Goal: Information Seeking & Learning: Learn about a topic

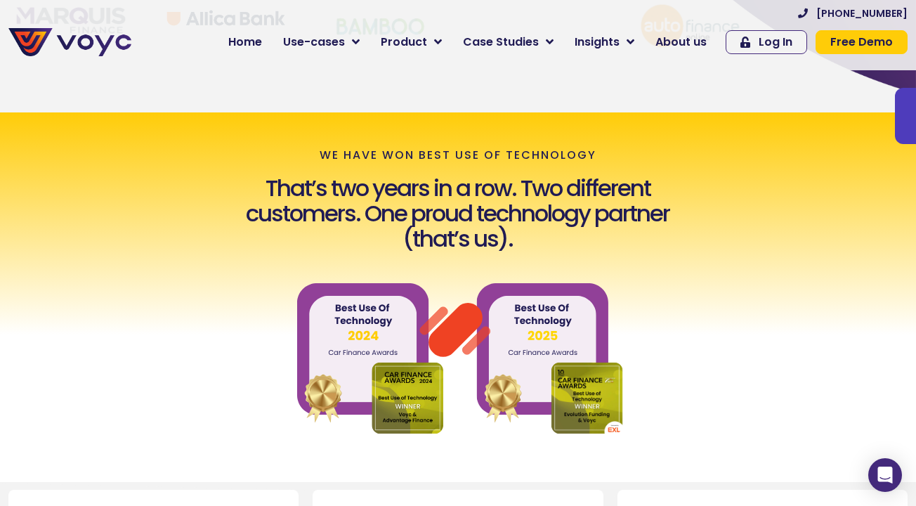
scroll to position [445, 0]
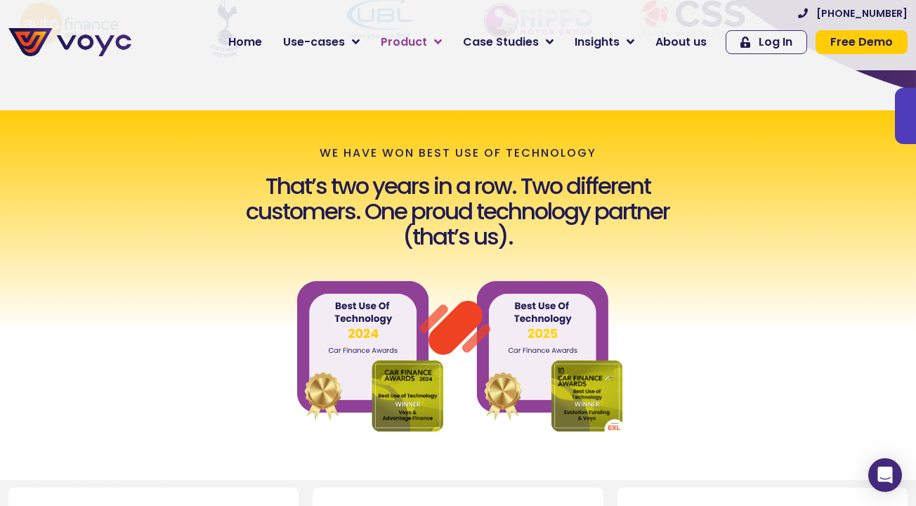
click at [411, 40] on span "Product" at bounding box center [404, 42] width 46 height 17
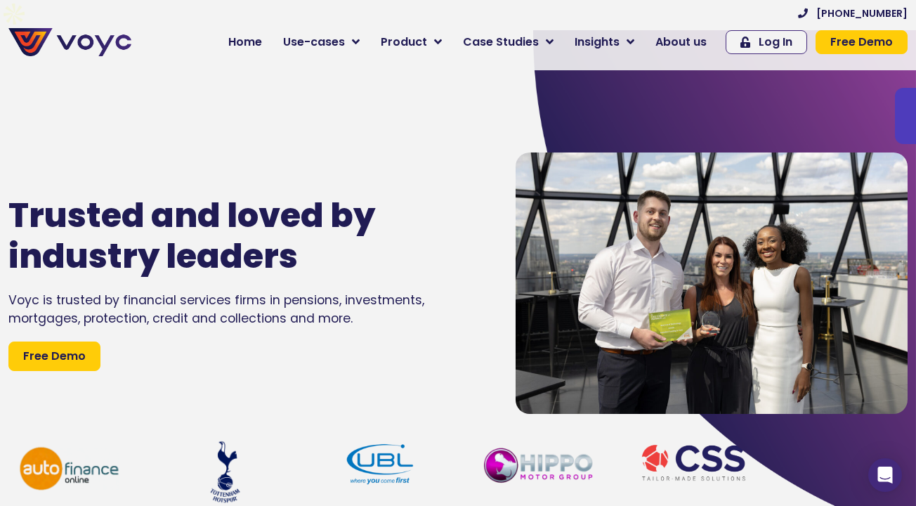
click at [278, 77] on div "Trusted and loved by industry leaders Voyc is trusted by financial services fir…" at bounding box center [247, 283] width 493 height 506
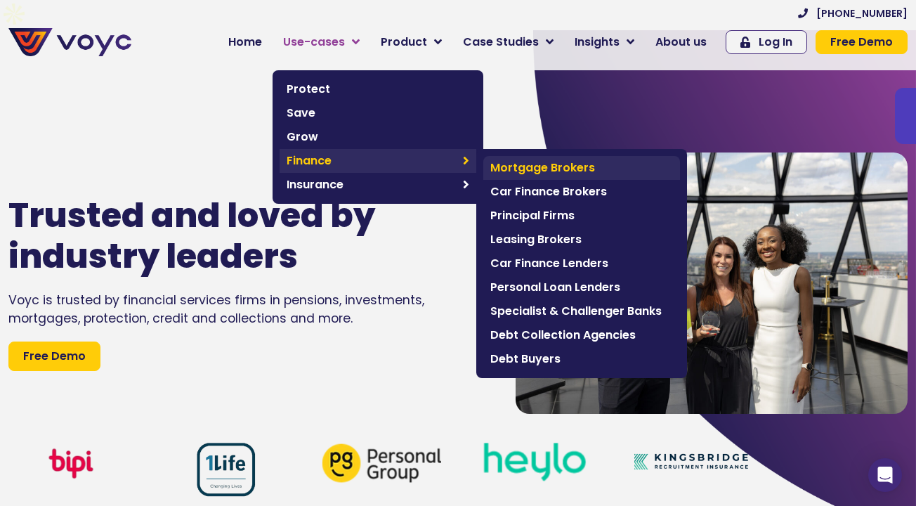
click at [542, 166] on span "Mortgage Brokers" at bounding box center [581, 167] width 183 height 17
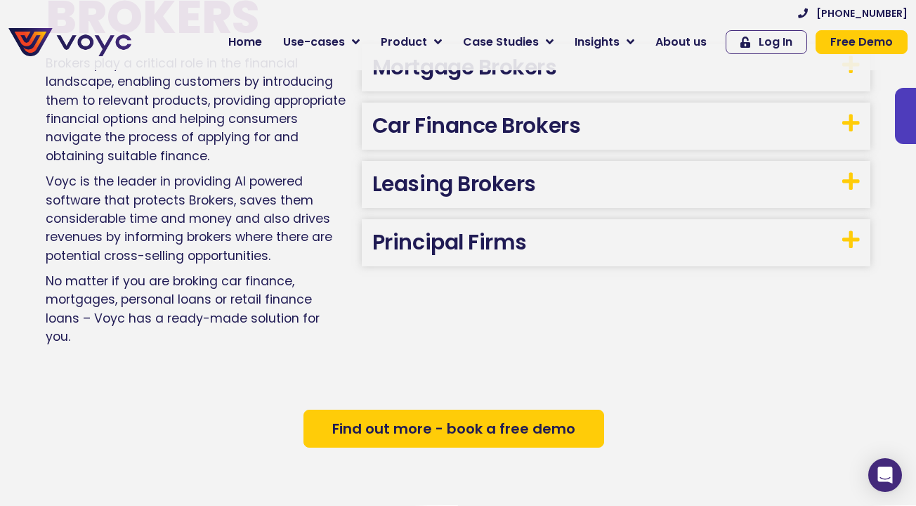
click at [524, 103] on h3 "Car Finance Brokers" at bounding box center [616, 126] width 509 height 47
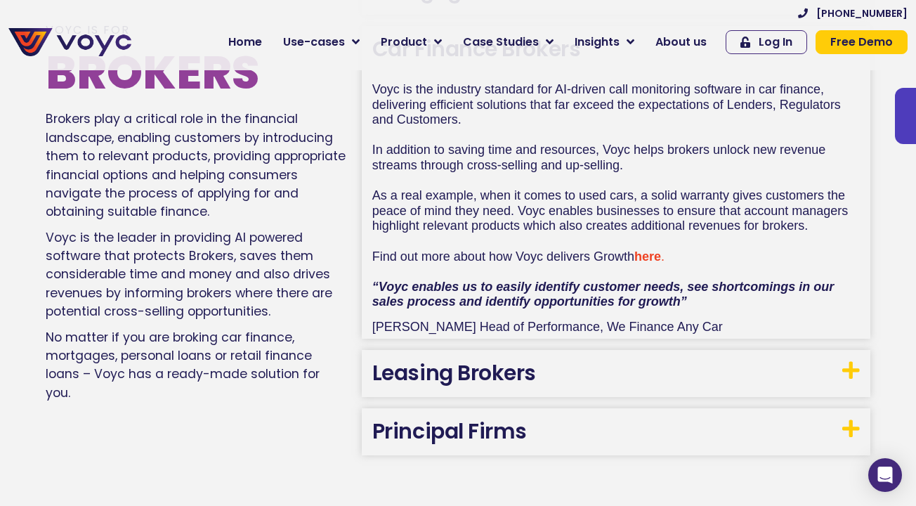
scroll to position [864, 0]
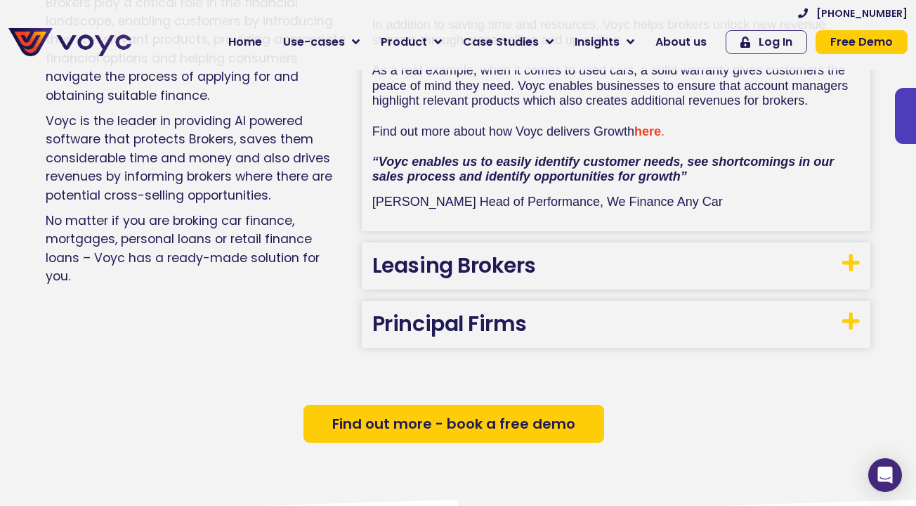
click at [550, 242] on h3 "Leasing Brokers" at bounding box center [616, 265] width 509 height 47
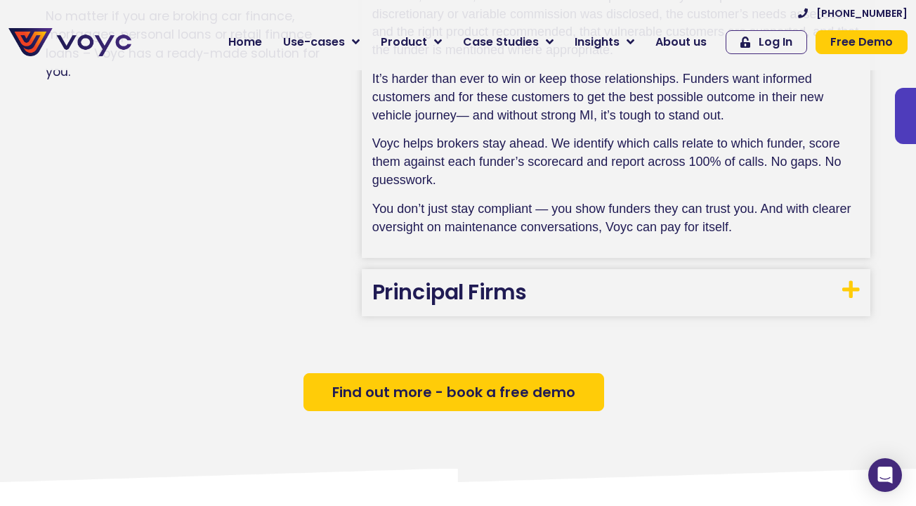
scroll to position [1436, 0]
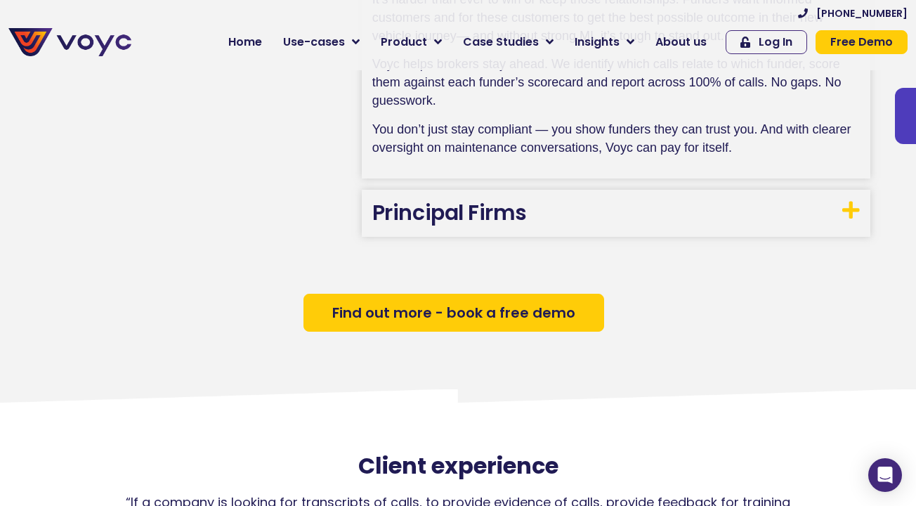
click at [518, 197] on link "Principal Firms" at bounding box center [449, 212] width 155 height 30
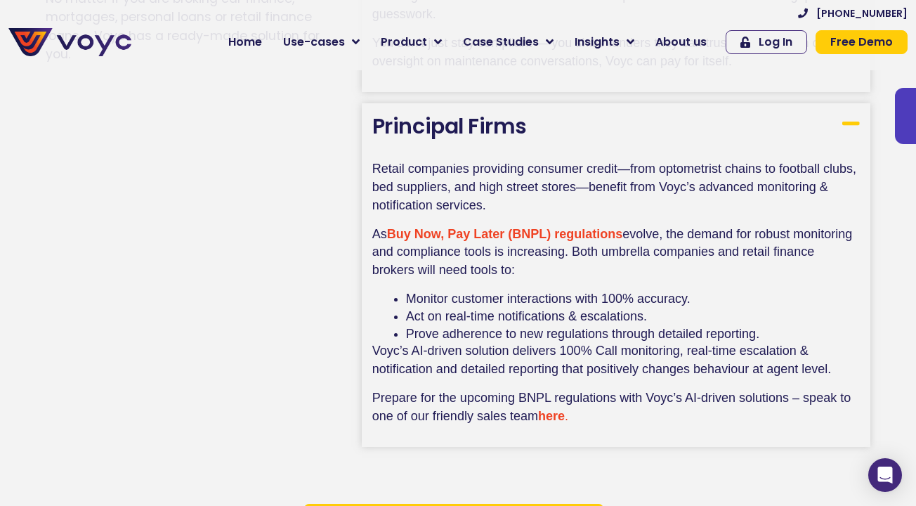
scroll to position [1521, 0]
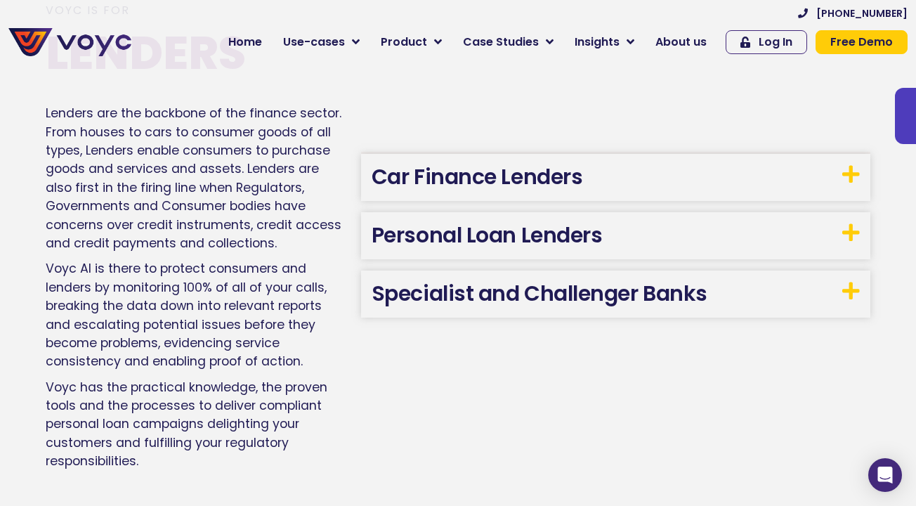
click at [500, 162] on link "Car Finance Lenders" at bounding box center [477, 177] width 211 height 30
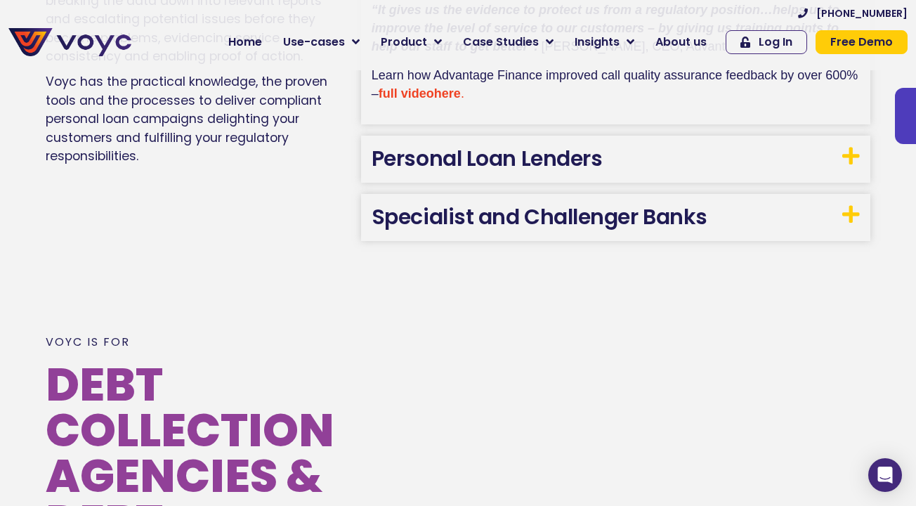
scroll to position [2625, 0]
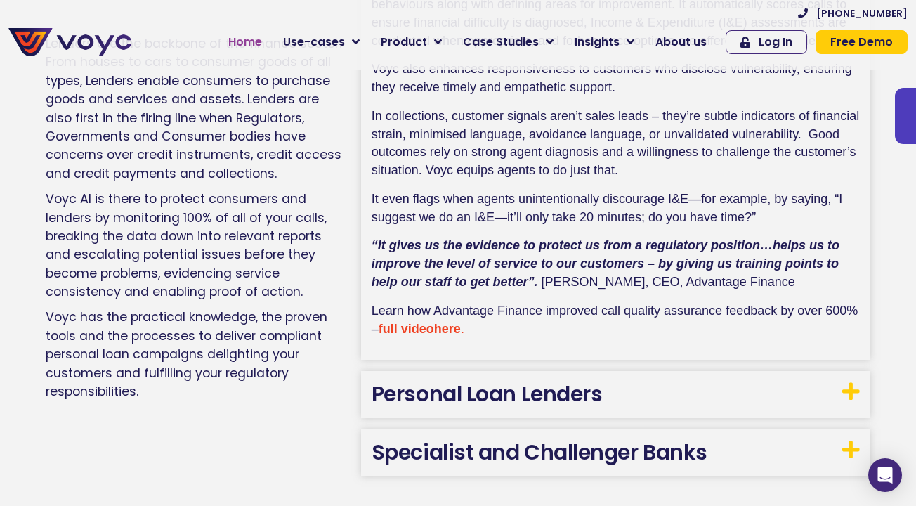
click at [262, 45] on span "Home" at bounding box center [245, 42] width 34 height 17
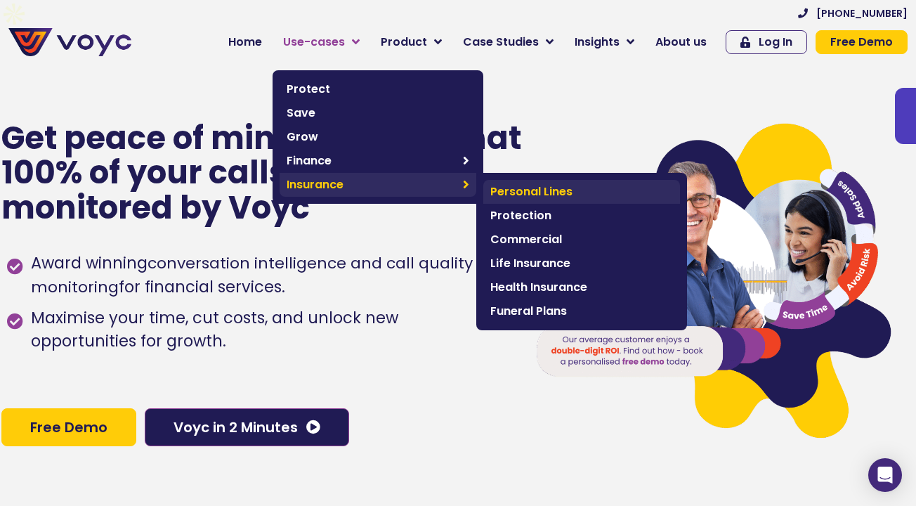
click at [538, 195] on span "Personal Lines" at bounding box center [581, 191] width 183 height 17
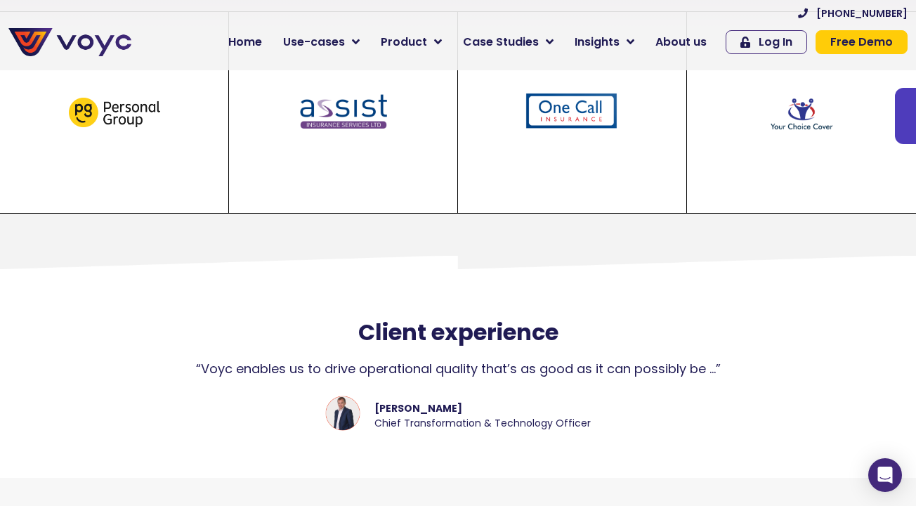
scroll to position [2125, 0]
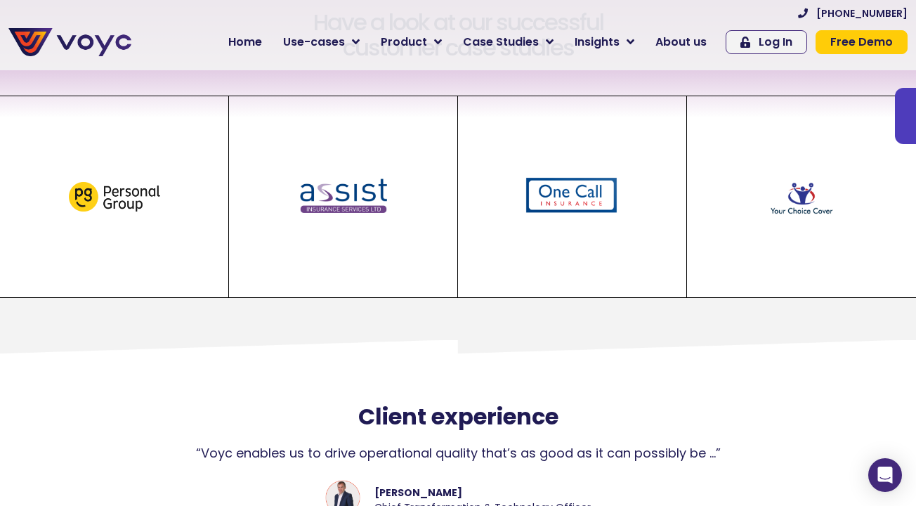
click at [336, 176] on img at bounding box center [343, 197] width 91 height 42
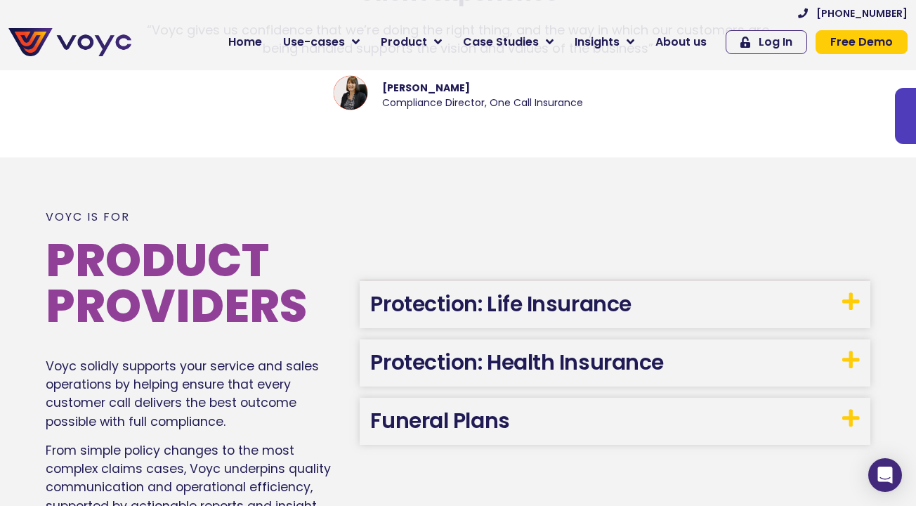
scroll to position [1259, 0]
